Goal: Navigation & Orientation: Understand site structure

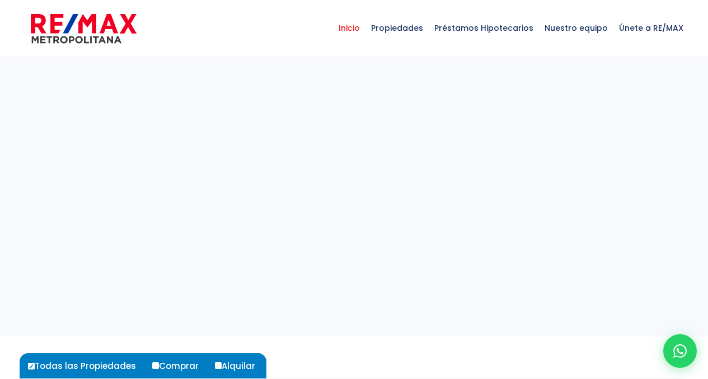
select select
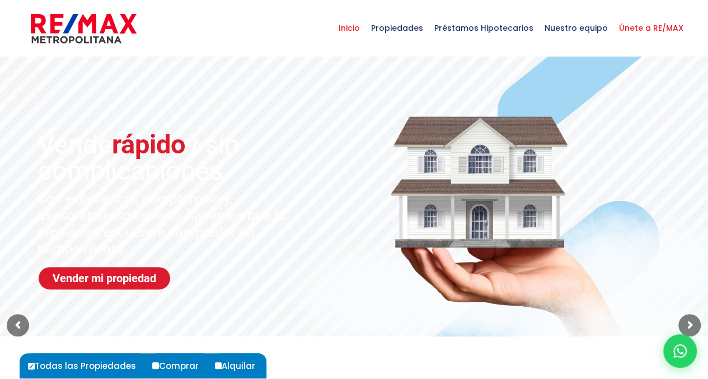
click at [654, 26] on span "Únete a RE/MAX" at bounding box center [652, 28] width 76 height 34
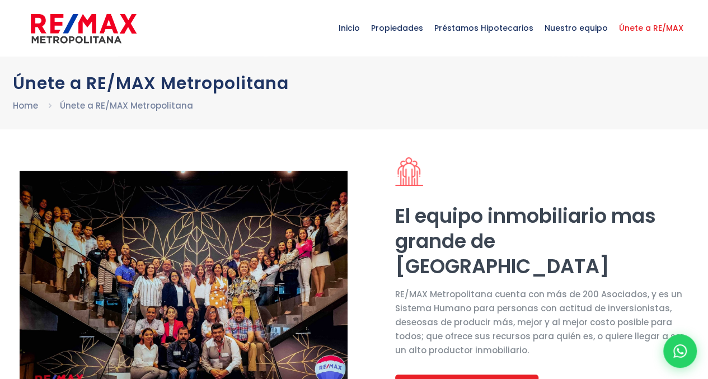
select select "DO"
click at [184, 254] on img at bounding box center [184, 287] width 329 height 232
click at [181, 257] on img at bounding box center [184, 287] width 329 height 232
click at [358, 24] on span "Inicio" at bounding box center [349, 28] width 32 height 34
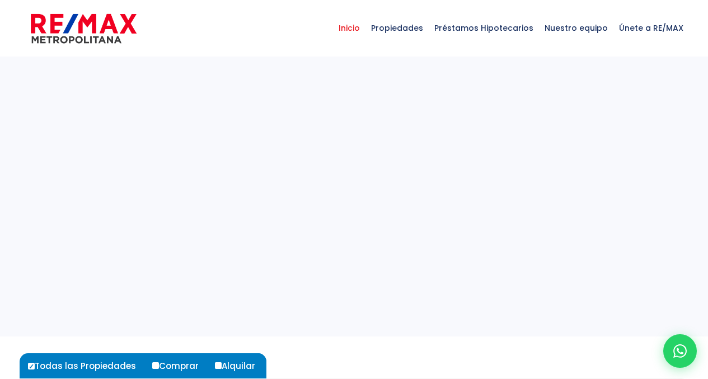
select select
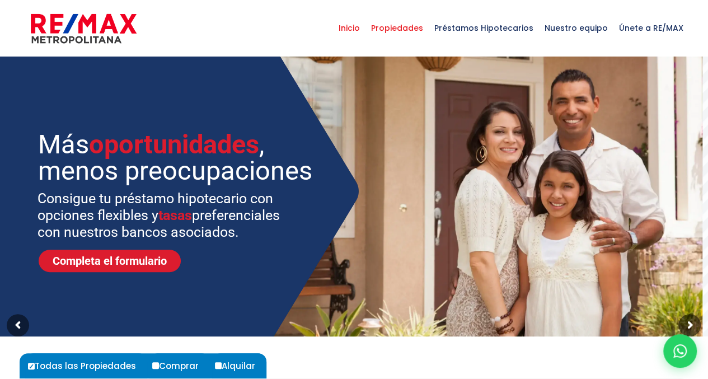
click at [401, 26] on span "Propiedades" at bounding box center [397, 28] width 63 height 34
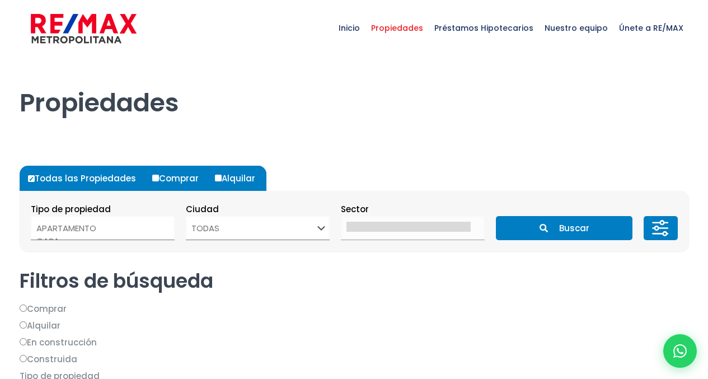
select select
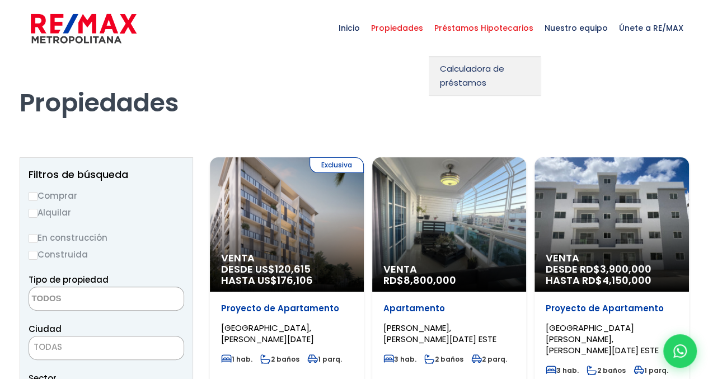
click at [471, 26] on span "Préstamos Hipotecarios" at bounding box center [484, 28] width 110 height 34
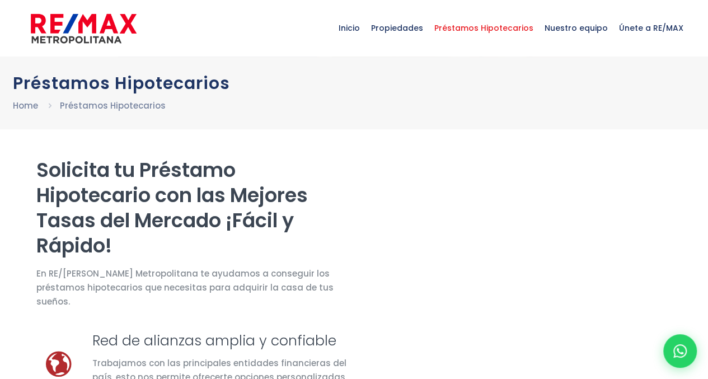
select select "DO"
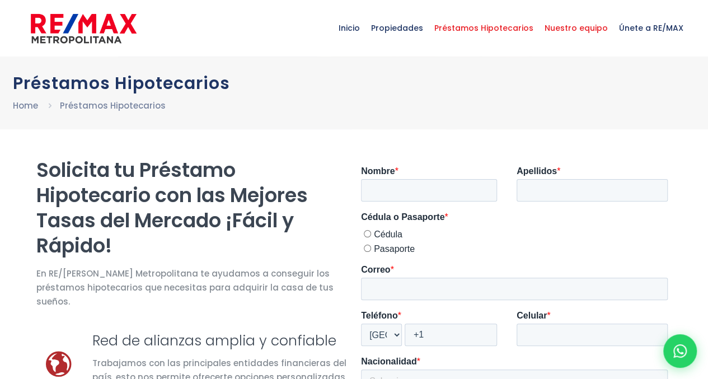
click at [585, 27] on span "Nuestro equipo" at bounding box center [576, 28] width 74 height 34
